Goal: Information Seeking & Learning: Check status

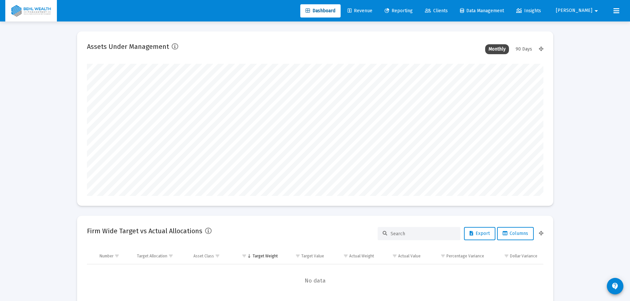
type input "[DATE]"
type input "[PERSON_NAME][EMAIL_ADDRESS][DOMAIN_NAME]"
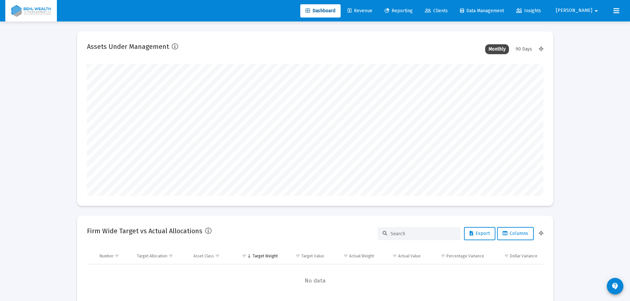
click at [413, 10] on span "Reporting" at bounding box center [399, 11] width 28 height 6
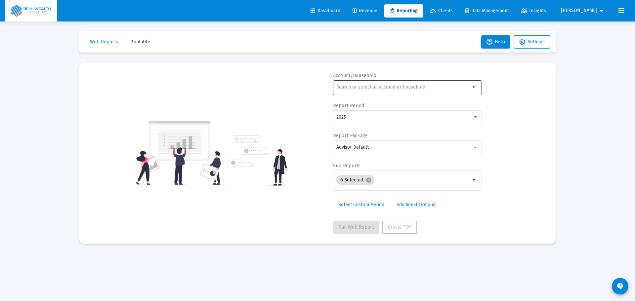
click at [383, 89] on input "text" at bounding box center [403, 87] width 134 height 5
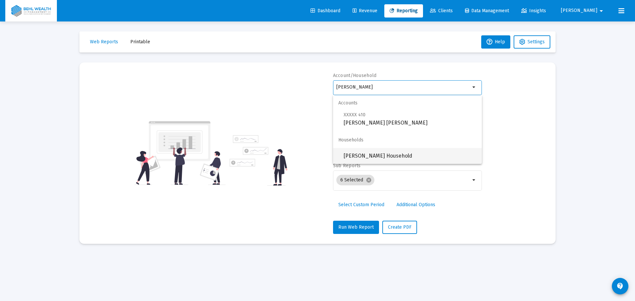
click at [397, 154] on span "[PERSON_NAME] Household" at bounding box center [410, 156] width 133 height 16
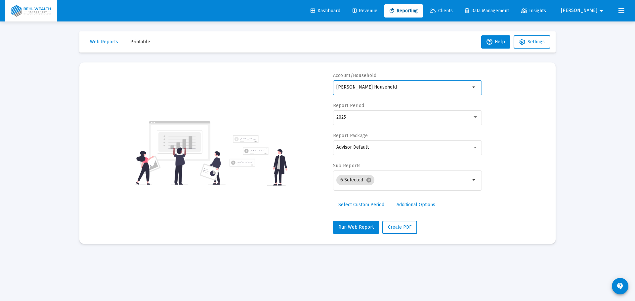
click at [406, 91] on div "[PERSON_NAME] Household" at bounding box center [403, 87] width 134 height 16
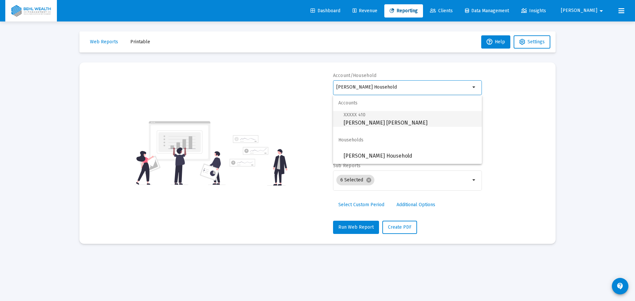
click at [399, 117] on span "XXXXX 410 [PERSON_NAME] [PERSON_NAME]" at bounding box center [410, 119] width 133 height 16
type input "[PERSON_NAME] [PERSON_NAME]"
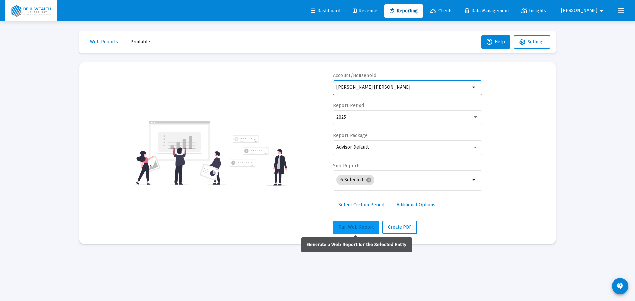
click at [358, 226] on span "Run Web Report" at bounding box center [355, 228] width 35 height 6
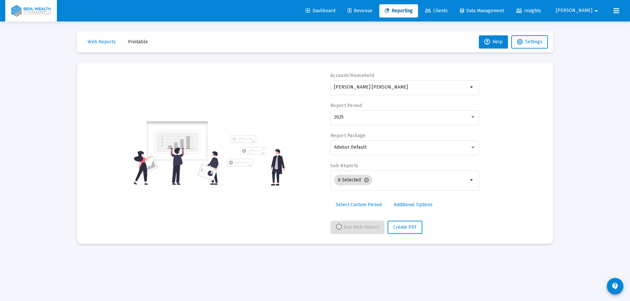
select select "View all"
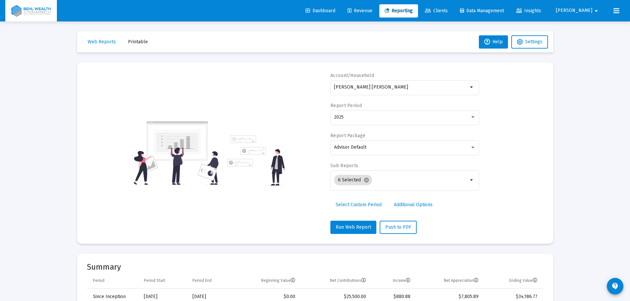
click at [385, 97] on div "[PERSON_NAME] [PERSON_NAME] arrow_drop_down" at bounding box center [404, 90] width 149 height 21
click at [388, 90] on input "[PERSON_NAME] [PERSON_NAME]" at bounding box center [401, 87] width 134 height 5
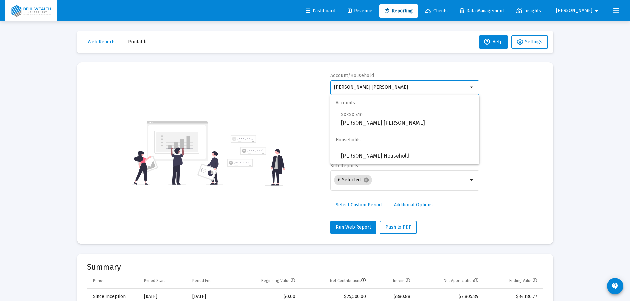
drag, startPoint x: 388, startPoint y: 90, endPoint x: 254, endPoint y: 94, distance: 133.7
click at [254, 94] on div "Account/Household [PERSON_NAME] [PERSON_NAME] arrow_drop_down Report Period 202…" at bounding box center [315, 153] width 456 height 162
type input "p"
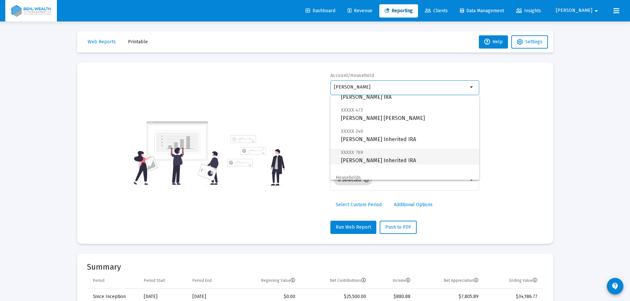
scroll to position [48, 0]
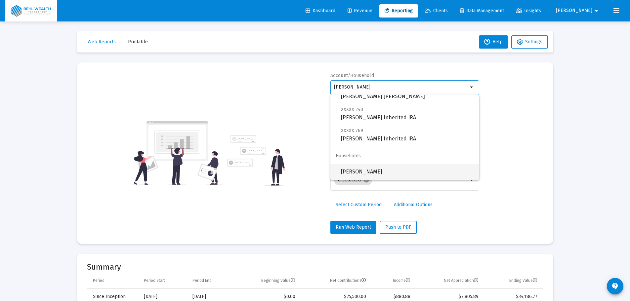
click at [377, 171] on span "[PERSON_NAME]" at bounding box center [407, 172] width 133 height 16
type input "[PERSON_NAME]"
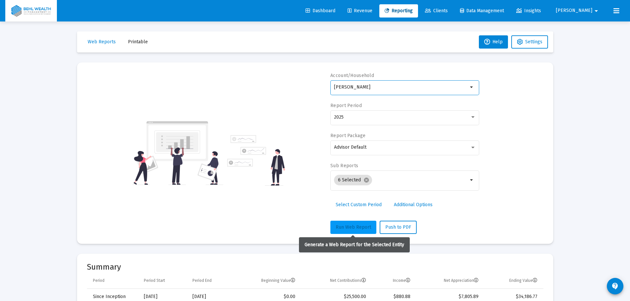
click at [353, 225] on span "Run Web Report" at bounding box center [353, 228] width 35 height 6
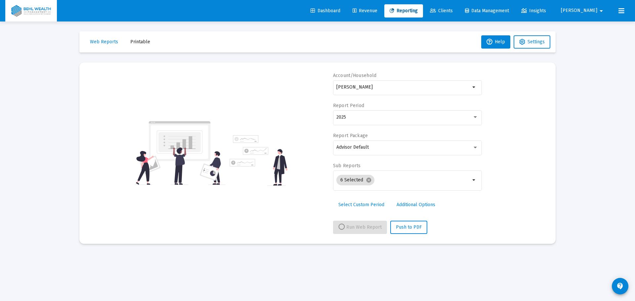
select select "View all"
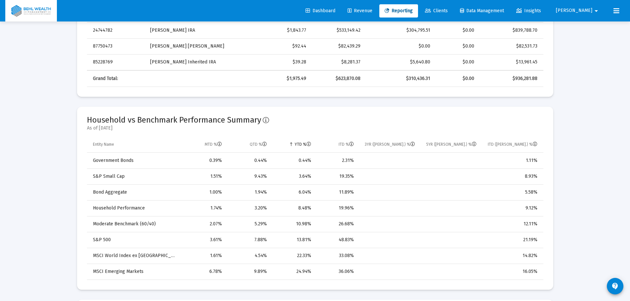
scroll to position [364, 0]
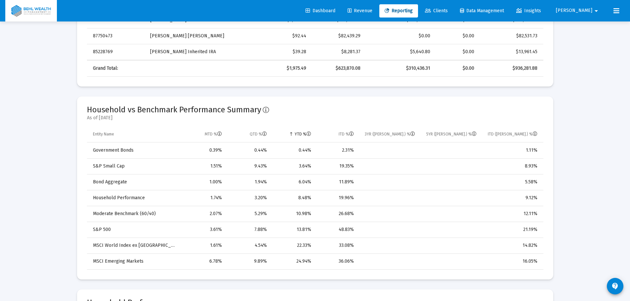
drag, startPoint x: 355, startPoint y: 199, endPoint x: 270, endPoint y: 208, distance: 85.4
click at [270, 208] on tbody "Government Bonds 0.39% 0.44% 0.44% 2.31% 1.11% S&P Small Cap 1.51% 9.43% 3.64% …" at bounding box center [315, 206] width 456 height 127
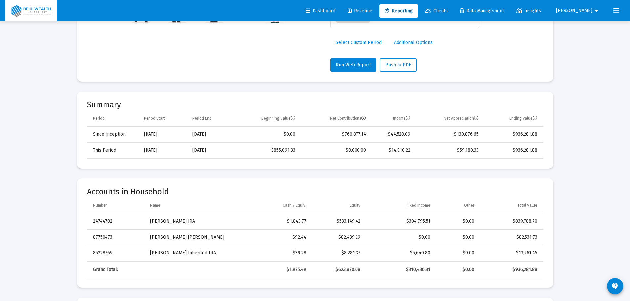
scroll to position [0, 0]
